Goal: Information Seeking & Learning: Learn about a topic

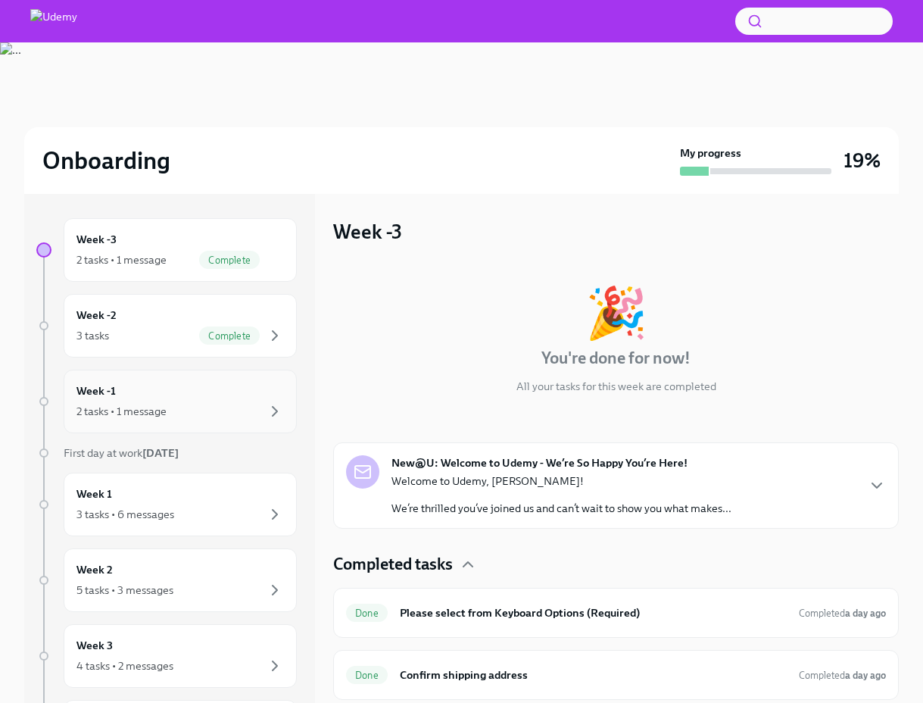
click at [175, 400] on div "Week -1 2 tasks • 1 message" at bounding box center [179, 401] width 207 height 38
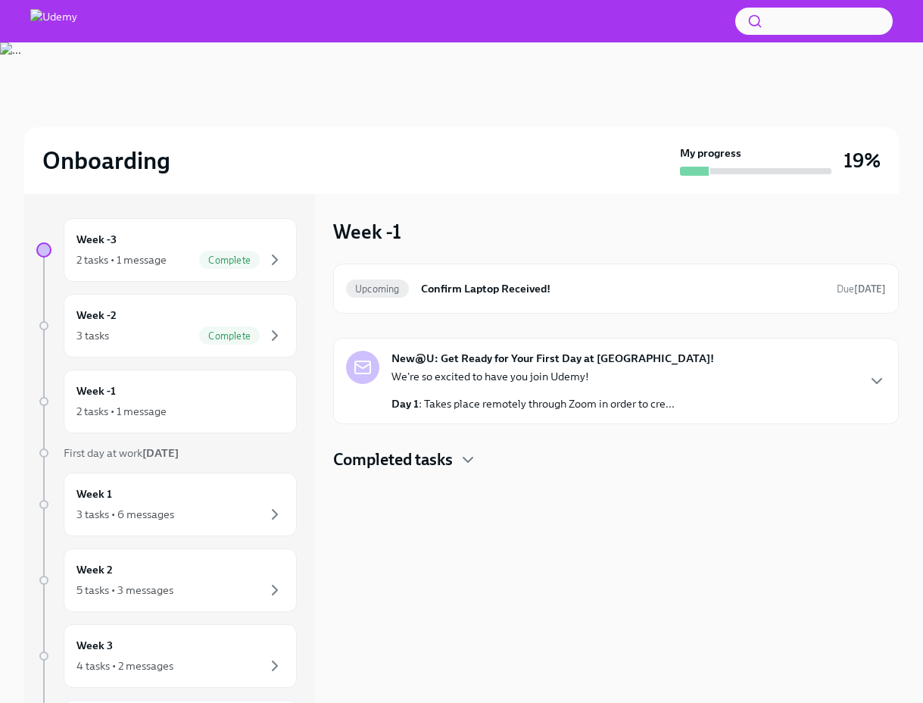
click at [484, 404] on p "Day 1 : Takes place remotely through Zoom in order to cre..." at bounding box center [532, 403] width 283 height 15
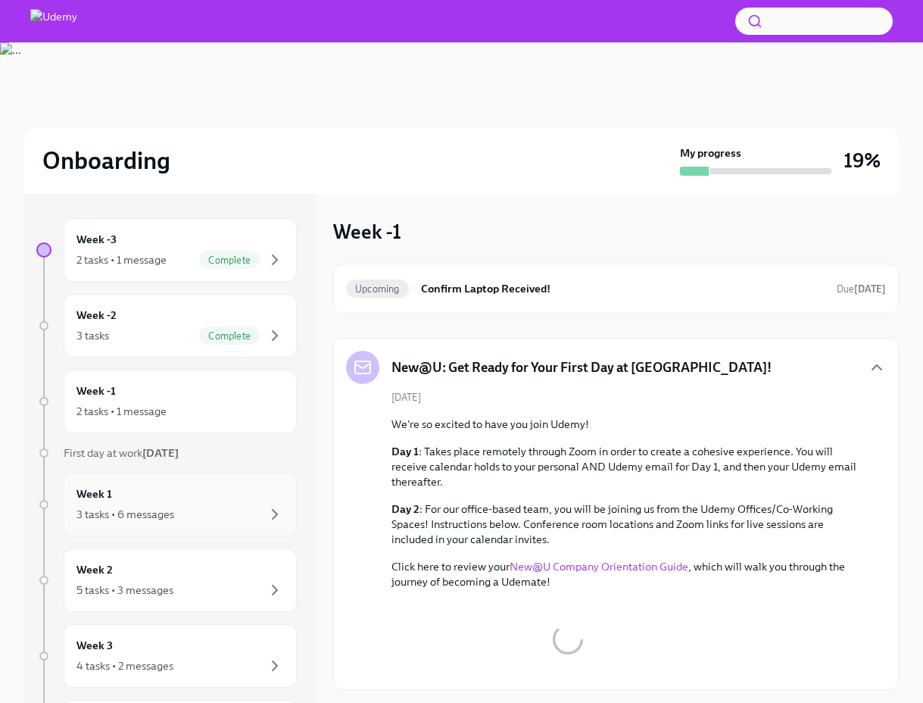
click at [192, 513] on div "3 tasks • 6 messages" at bounding box center [179, 514] width 207 height 18
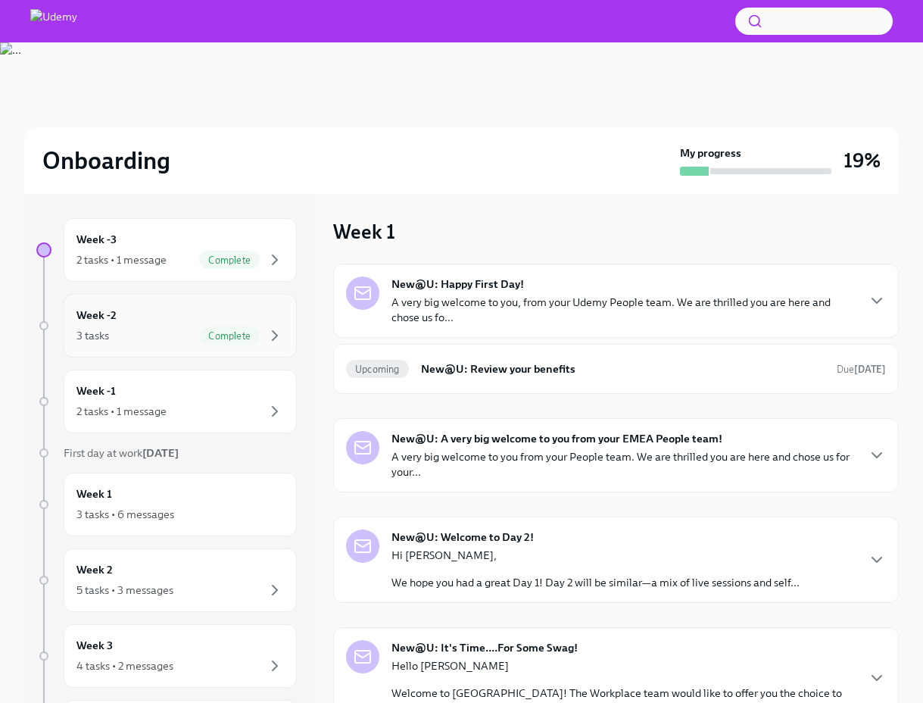
click at [167, 332] on div "3 tasks Complete" at bounding box center [179, 335] width 207 height 18
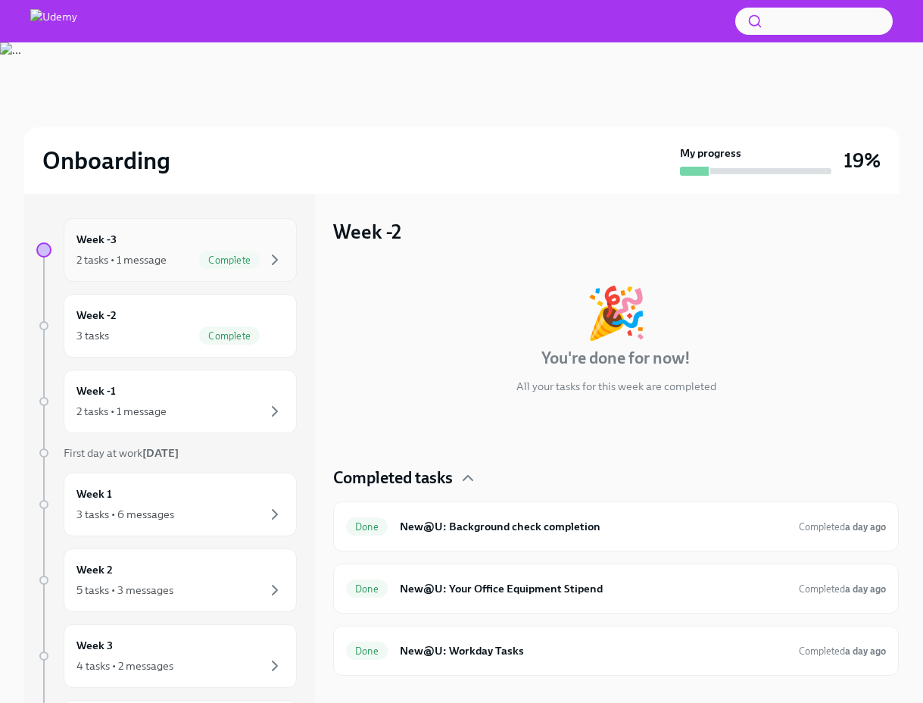
click at [153, 254] on div "2 tasks • 1 message" at bounding box center [121, 259] width 90 height 15
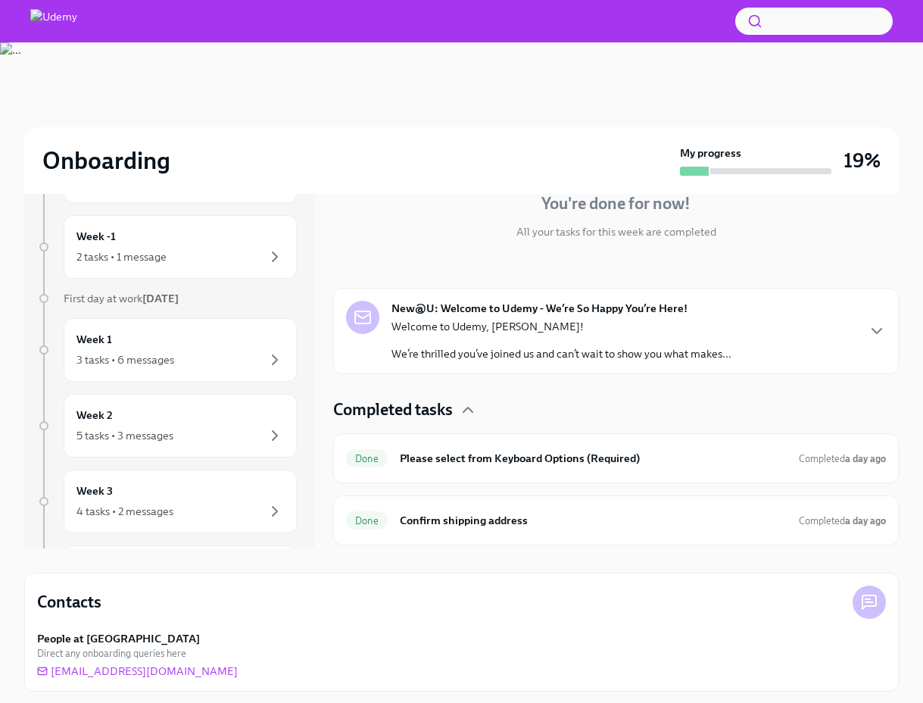
scroll to position [161, 0]
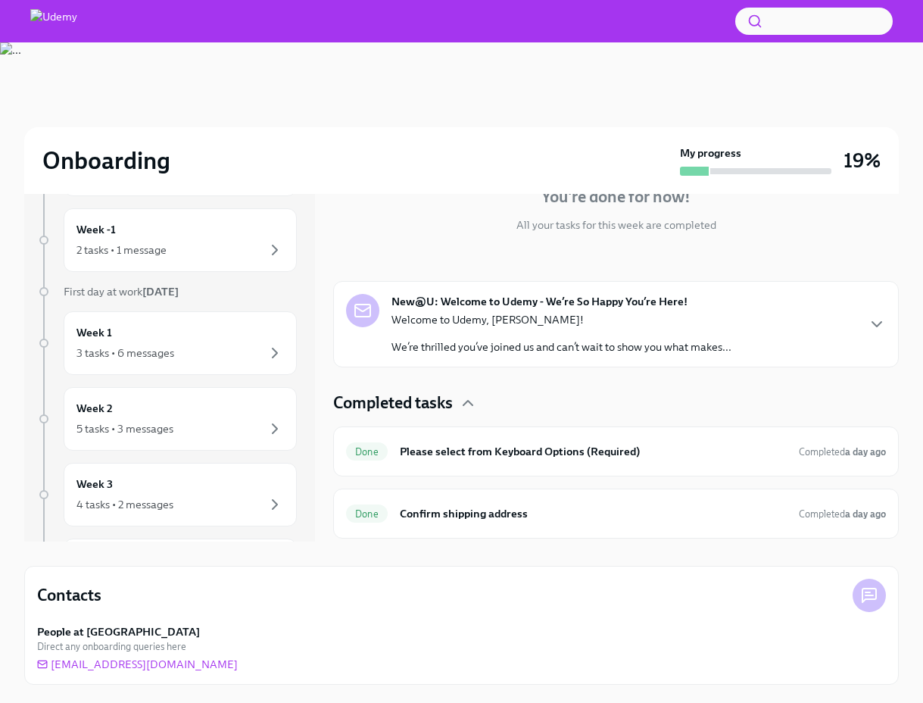
click at [530, 335] on div "Welcome to Udemy, [PERSON_NAME]! We’re thrilled you’ve joined us and can’t wait…" at bounding box center [561, 333] width 340 height 42
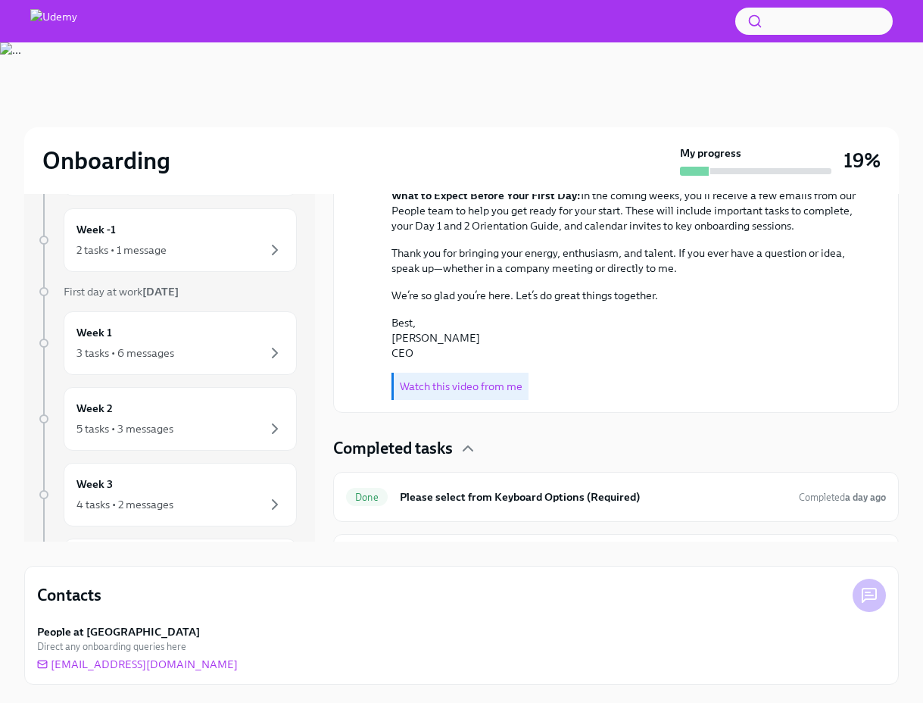
scroll to position [411, 0]
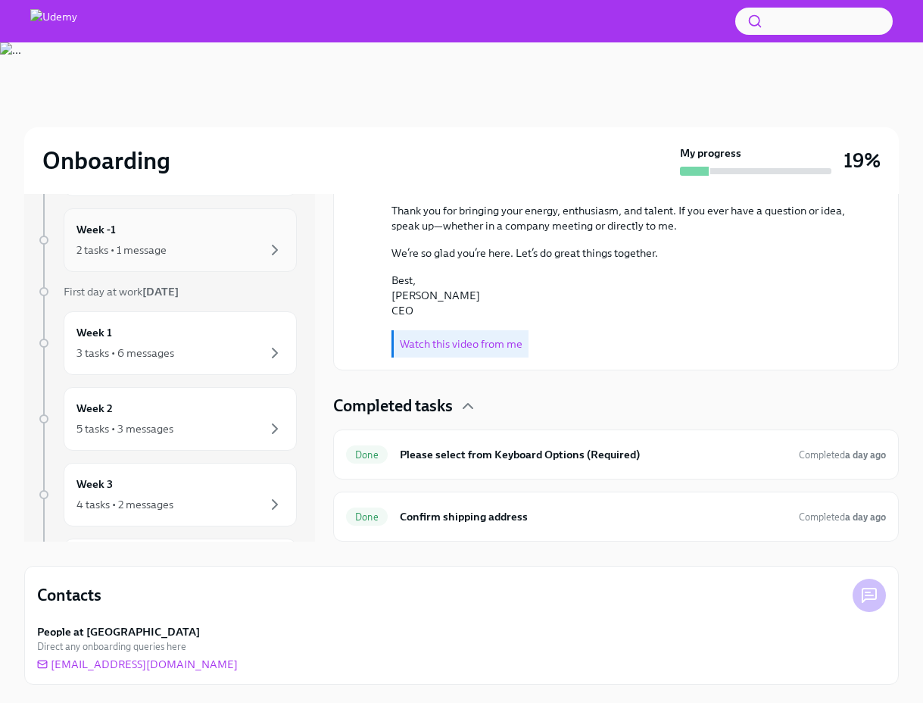
click at [173, 256] on div "2 tasks • 1 message" at bounding box center [179, 250] width 207 height 18
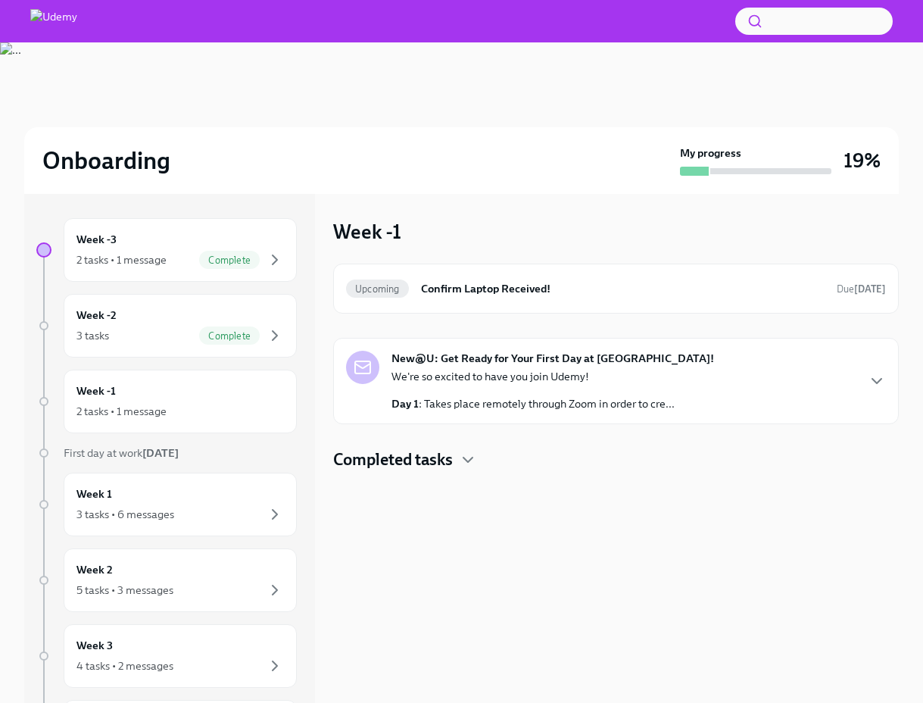
click at [539, 392] on div "We're so excited to have you join Udemy! Day 1 : Takes place remotely through Z…" at bounding box center [532, 390] width 283 height 42
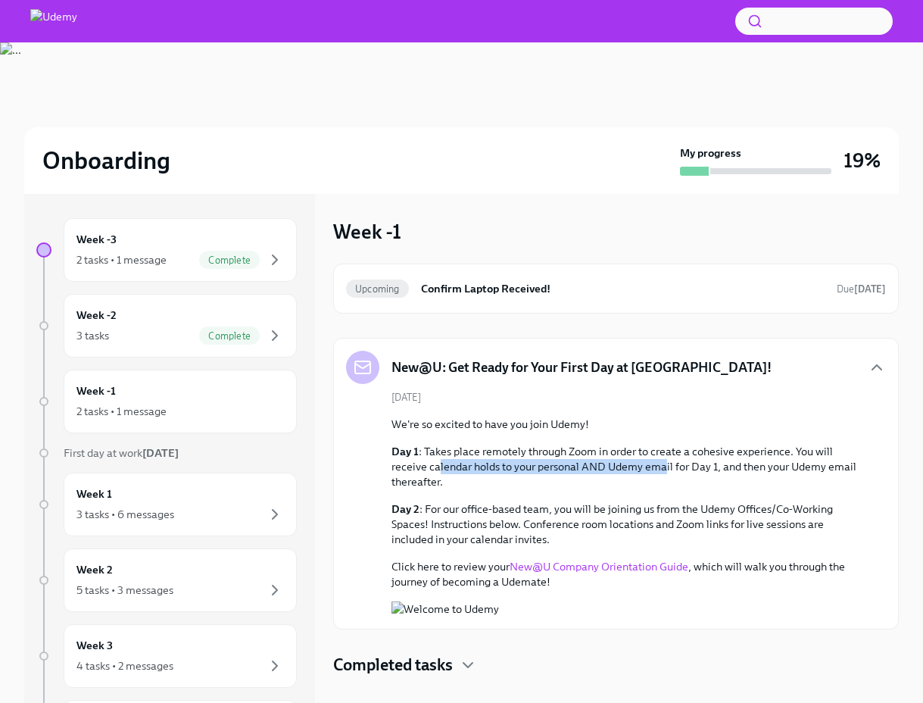
drag, startPoint x: 439, startPoint y: 469, endPoint x: 665, endPoint y: 473, distance: 226.4
click at [665, 473] on p "Day 1 : Takes place remotely through Zoom in order to create a cohesive experie…" at bounding box center [626, 466] width 470 height 45
drag, startPoint x: 411, startPoint y: 487, endPoint x: 447, endPoint y: 482, distance: 35.9
click at [447, 482] on p "Day 1 : Takes place remotely through Zoom in order to create a cohesive experie…" at bounding box center [626, 466] width 470 height 45
drag, startPoint x: 442, startPoint y: 506, endPoint x: 494, endPoint y: 507, distance: 51.5
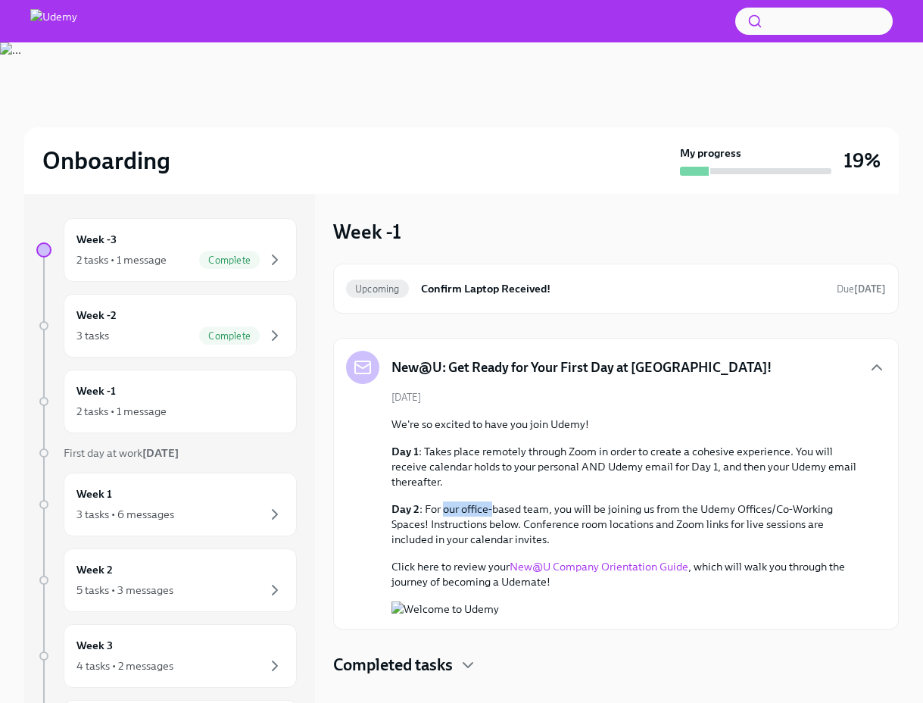
click at [494, 507] on p "Day 2 : For our office-based team, you will be joining us from the Udemy Office…" at bounding box center [626, 523] width 470 height 45
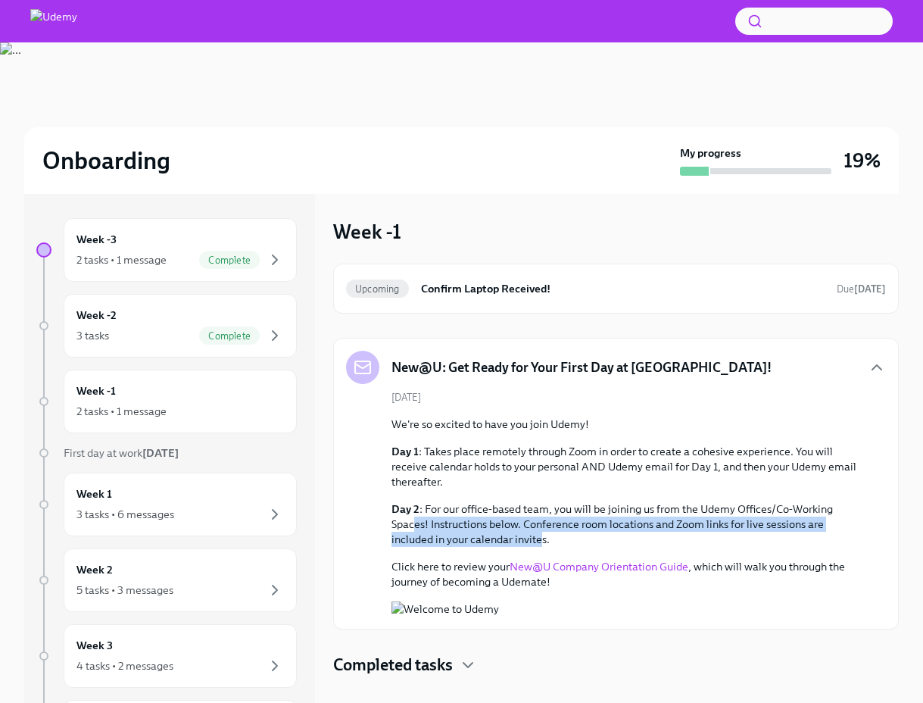
drag, startPoint x: 446, startPoint y: 526, endPoint x: 538, endPoint y: 532, distance: 92.6
click at [538, 532] on p "Day 2 : For our office-based team, you will be joining us from the Udemy Office…" at bounding box center [626, 523] width 470 height 45
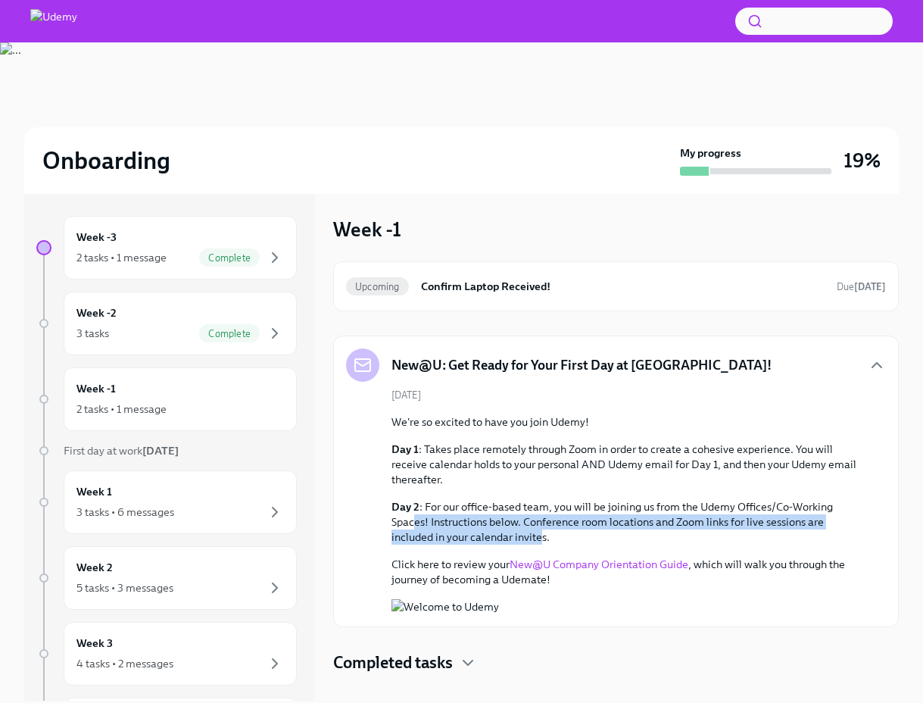
scroll to position [161, 0]
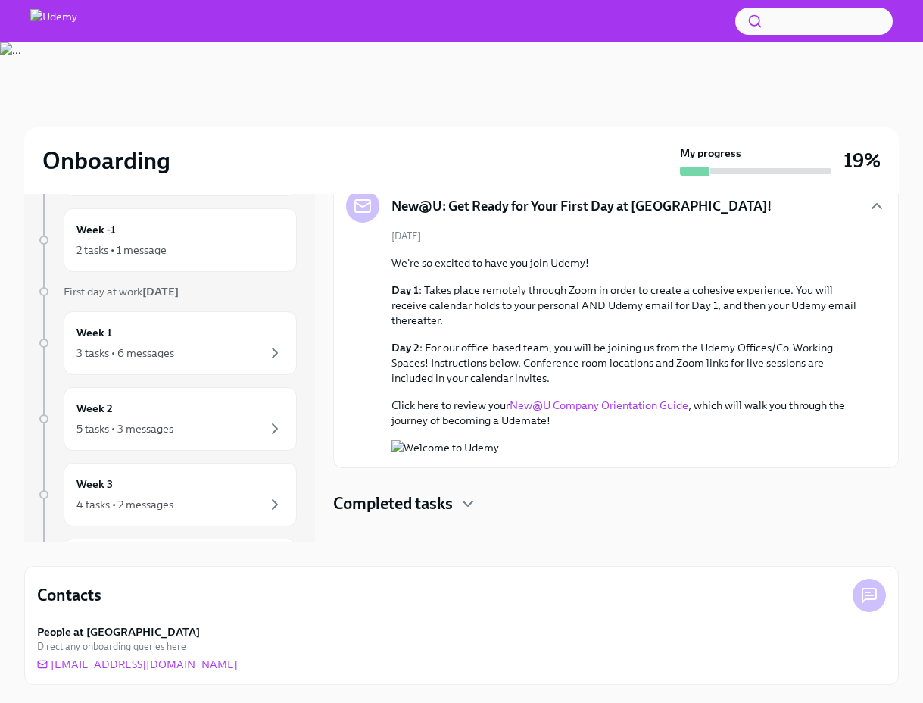
click at [728, 515] on div "Completed tasks" at bounding box center [615, 503] width 565 height 23
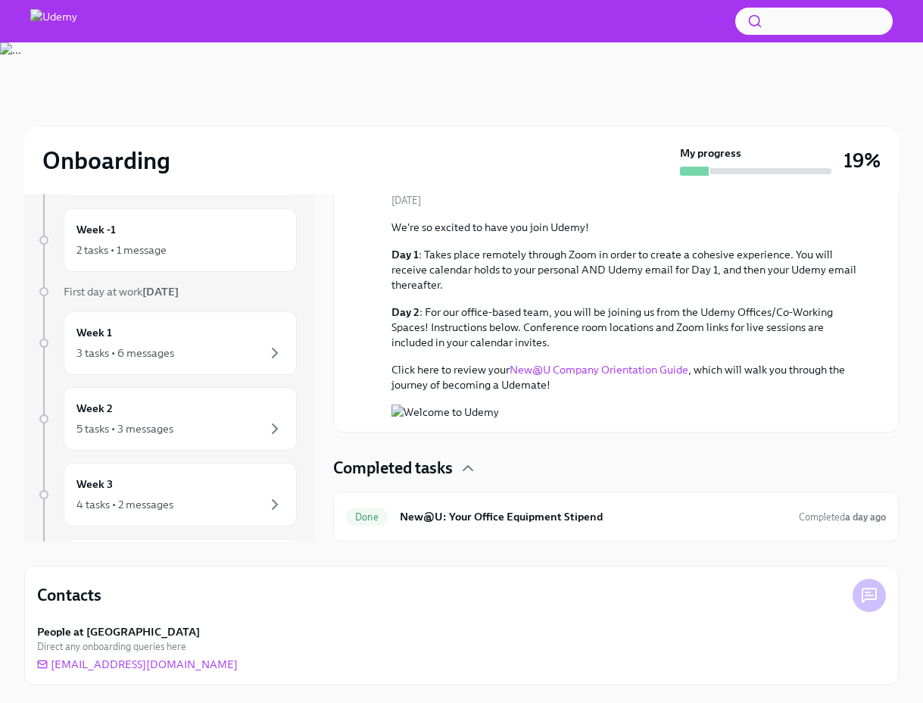
scroll to position [213, 0]
click at [185, 346] on div "3 tasks • 6 messages" at bounding box center [179, 353] width 207 height 18
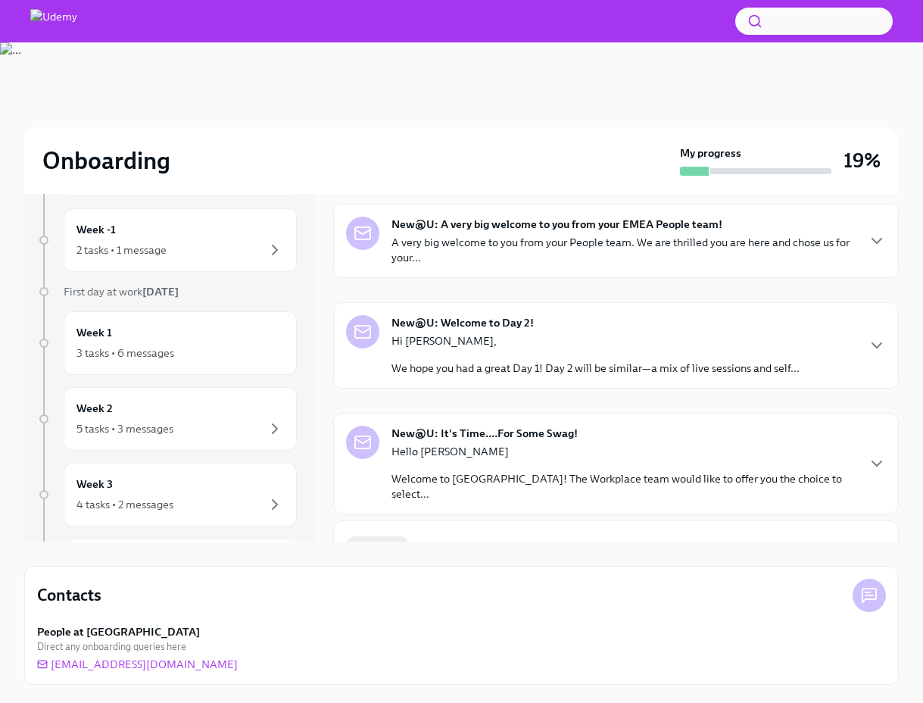
scroll to position [76, 0]
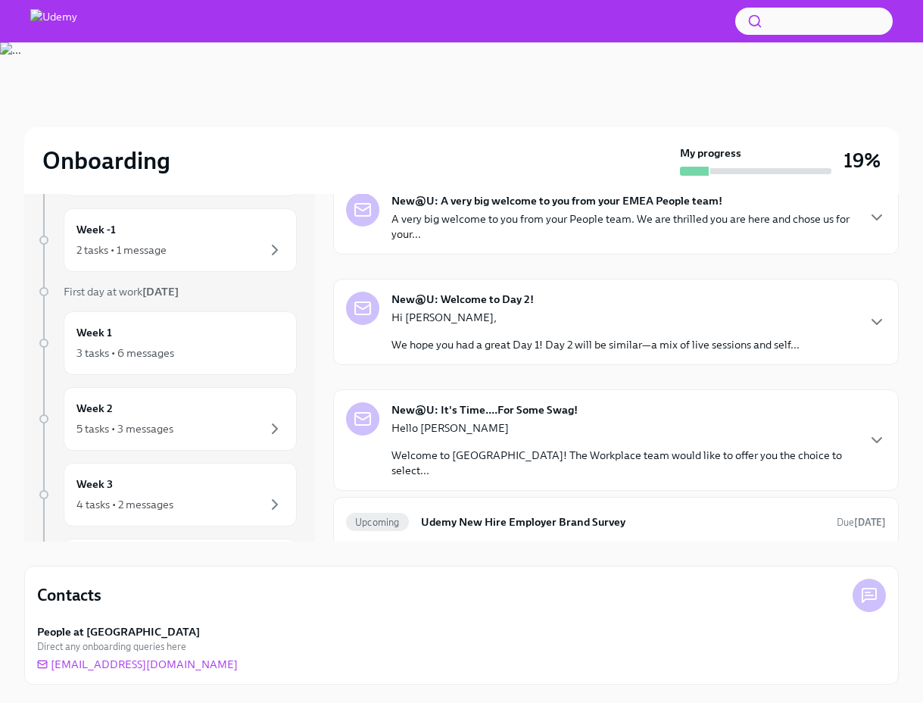
click at [696, 435] on div "Hello [PERSON_NAME] Welcome to Udemy! The Workplace team would like to offer yo…" at bounding box center [623, 449] width 464 height 58
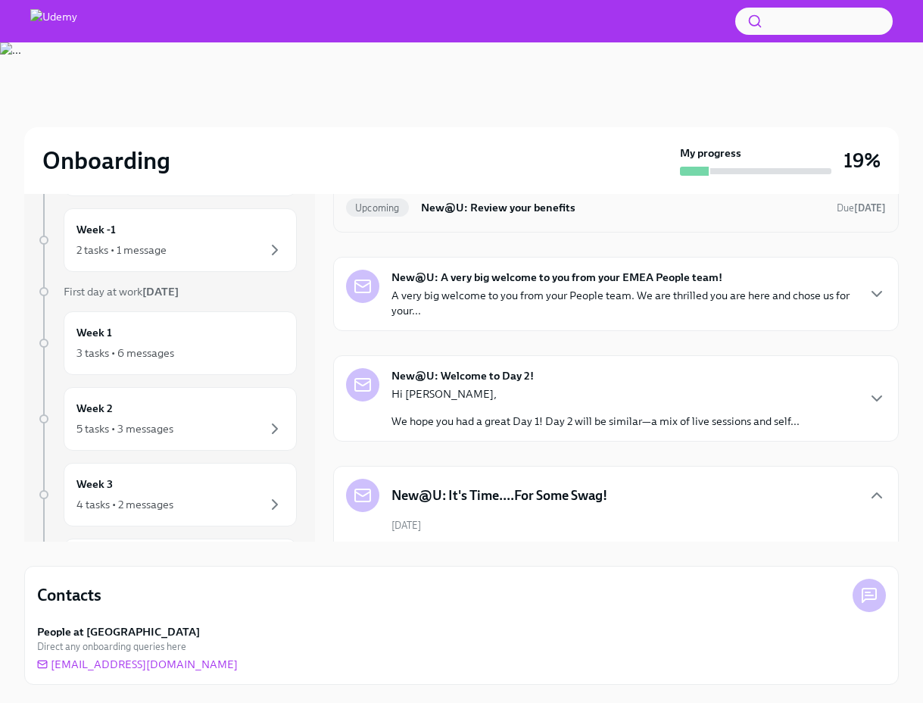
scroll to position [0, 0]
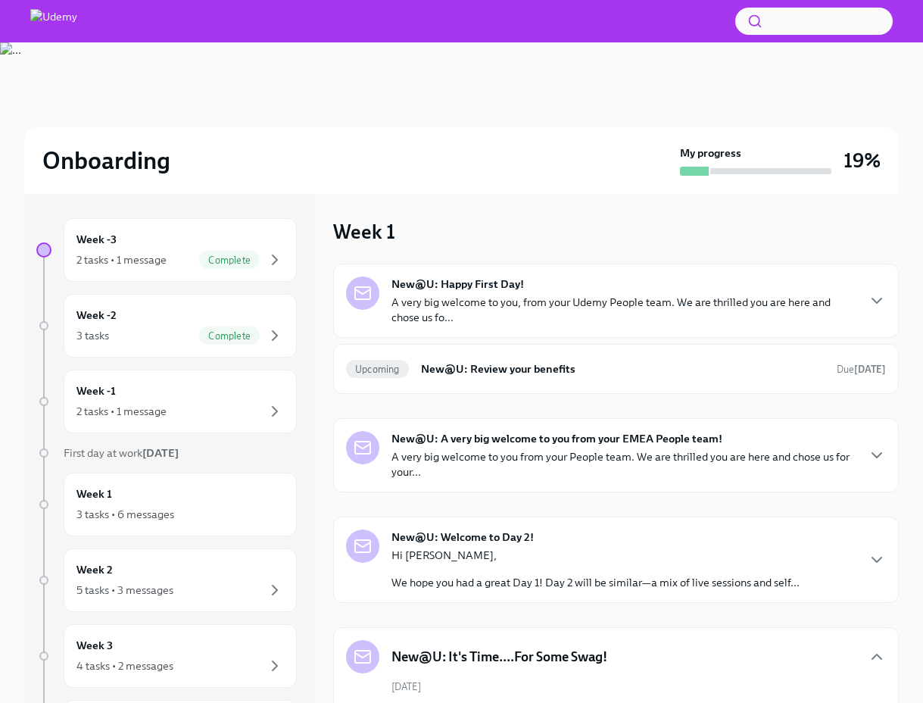
click at [608, 300] on p "A very big welcome to you, from your Udemy People team. We are thrilled you are…" at bounding box center [623, 309] width 464 height 30
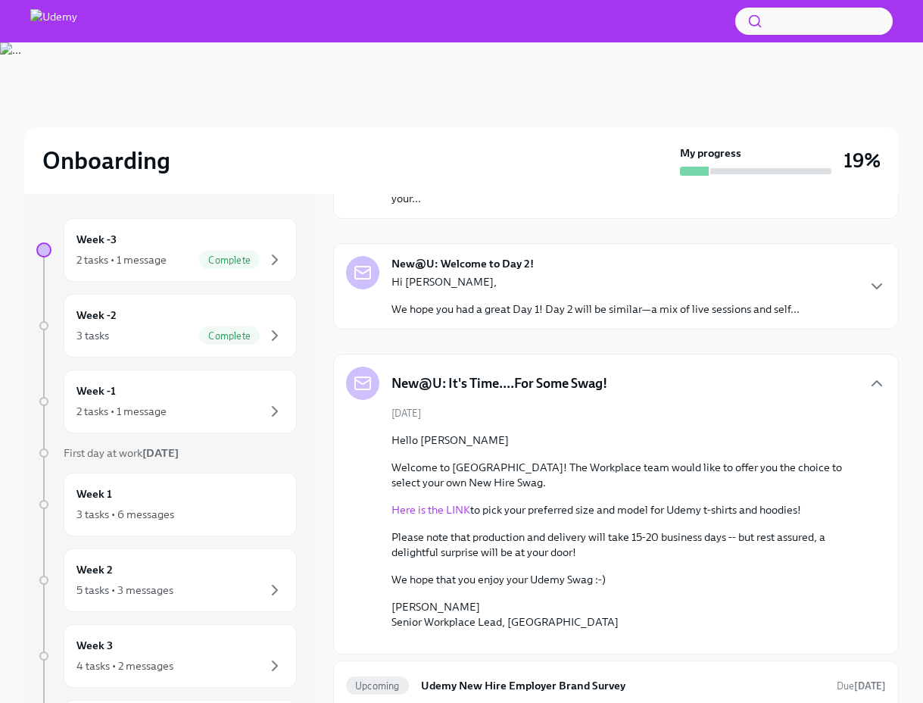
scroll to position [741, 0]
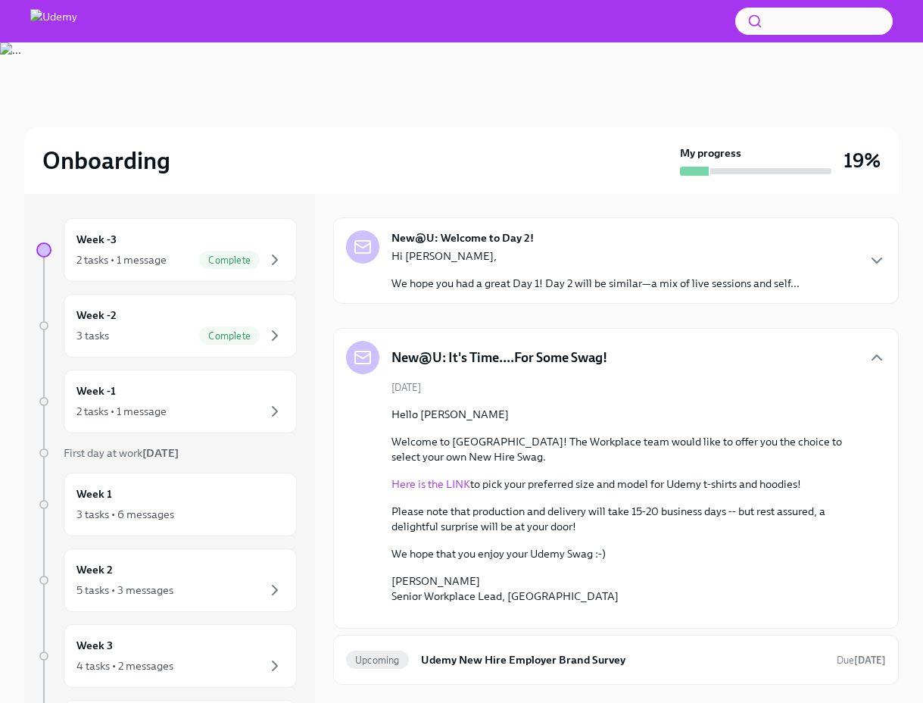
click at [571, 95] on div "Upcoming New@U: Review your benefits Due [DATE]" at bounding box center [615, 70] width 565 height 50
click at [559, 78] on h6 "New@U: Review your benefits" at bounding box center [622, 69] width 403 height 17
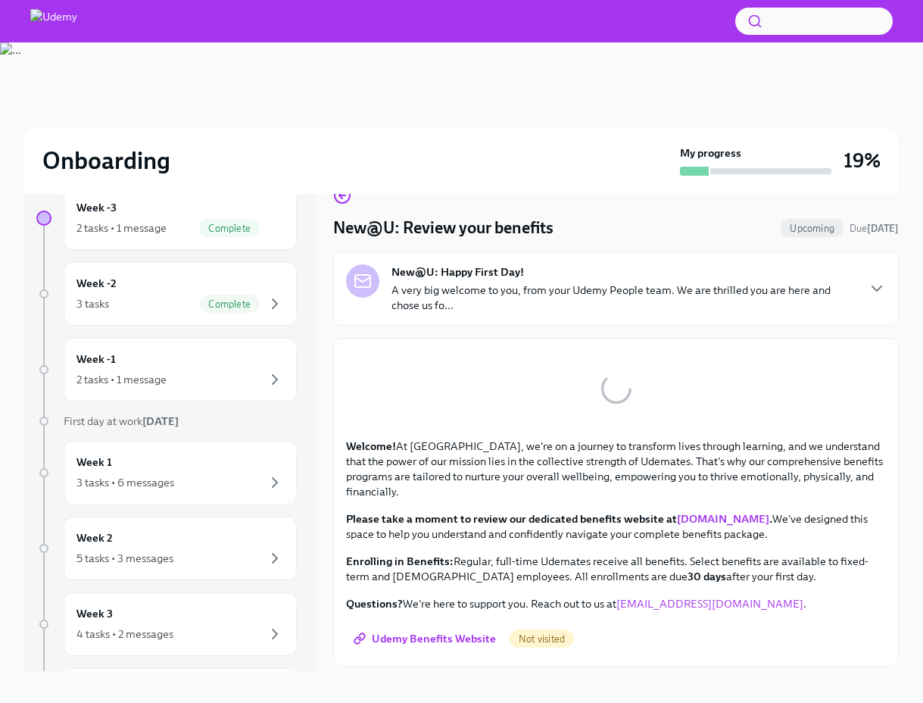
scroll to position [42, 0]
